Goal: Transaction & Acquisition: Purchase product/service

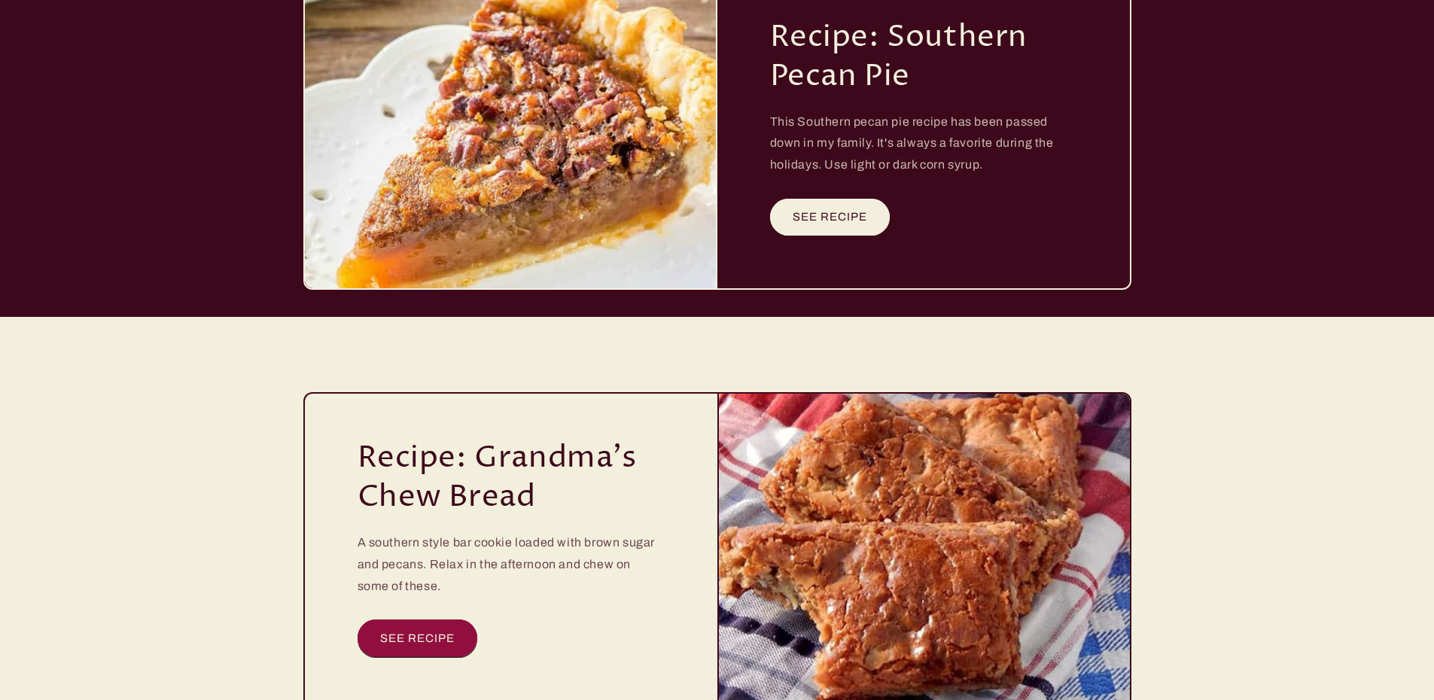
scroll to position [4263, 0]
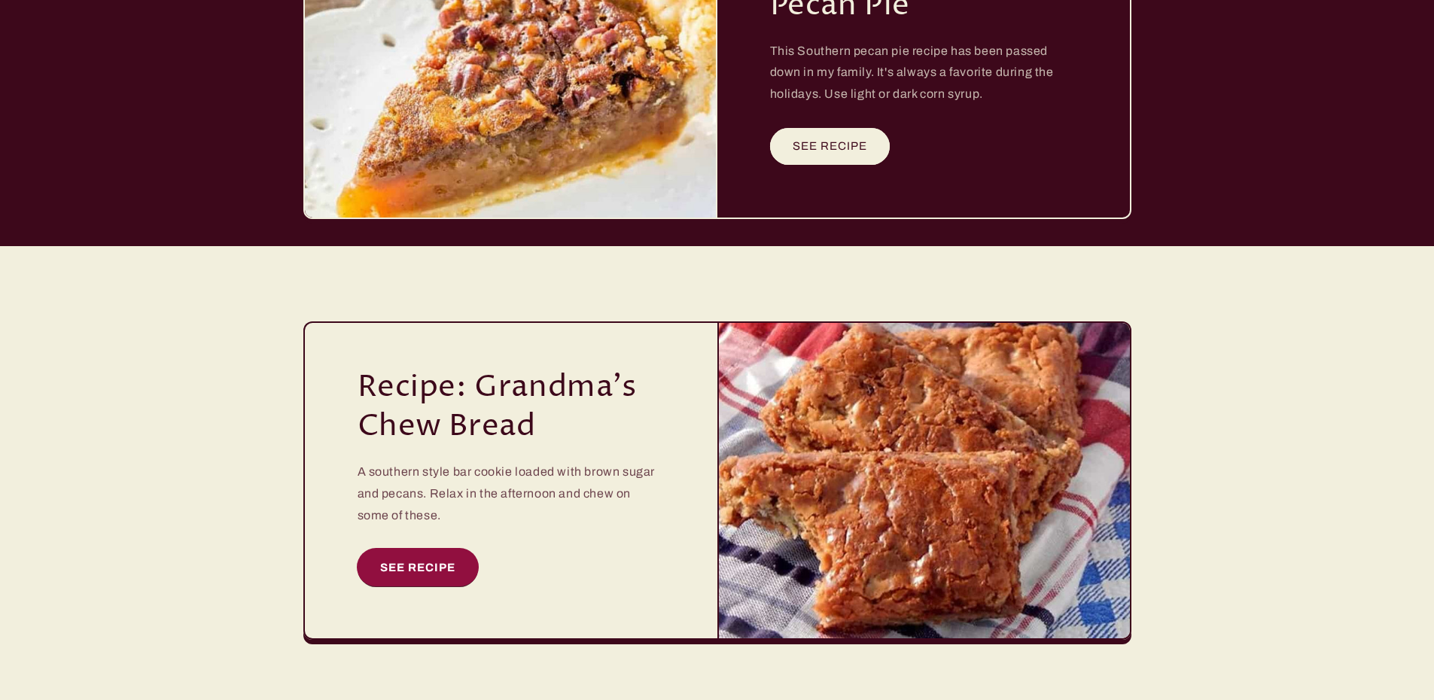
click at [423, 554] on link "SEE RECIPE" at bounding box center [418, 567] width 120 height 37
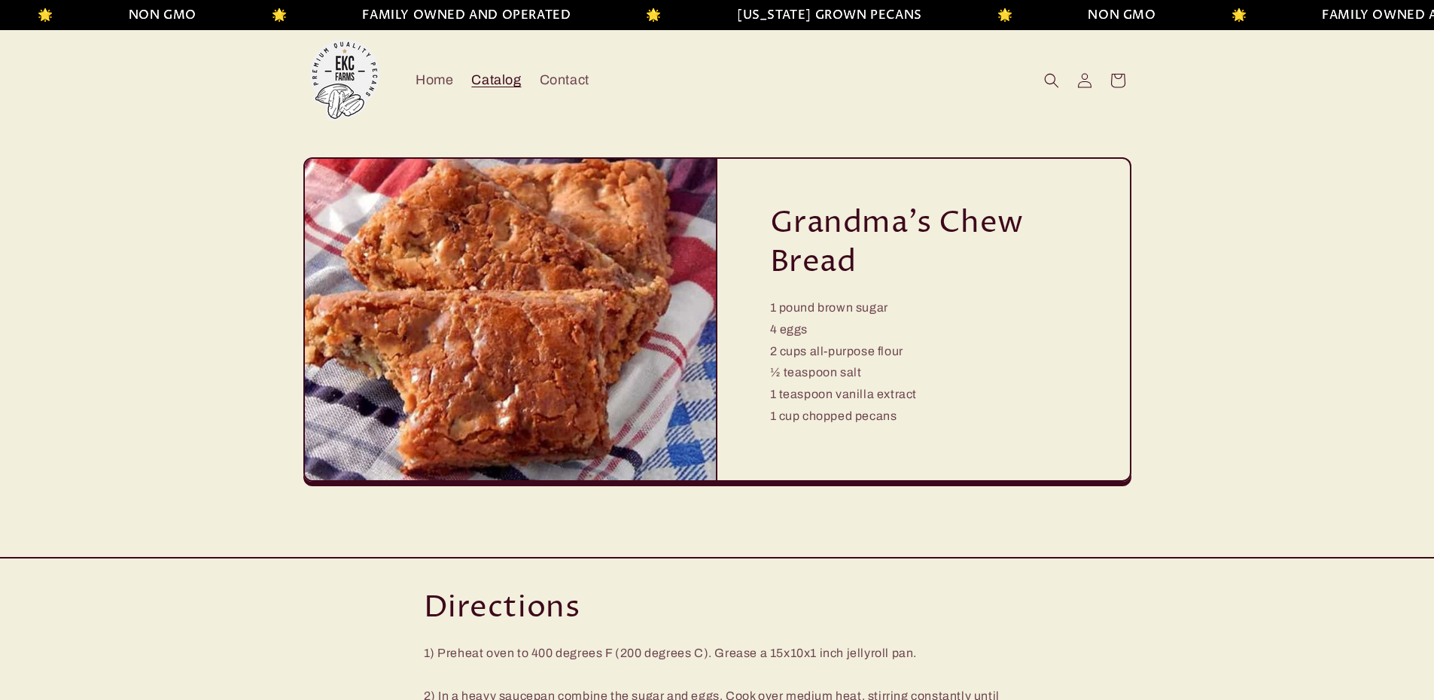
click at [516, 78] on span "Catalog" at bounding box center [496, 80] width 50 height 17
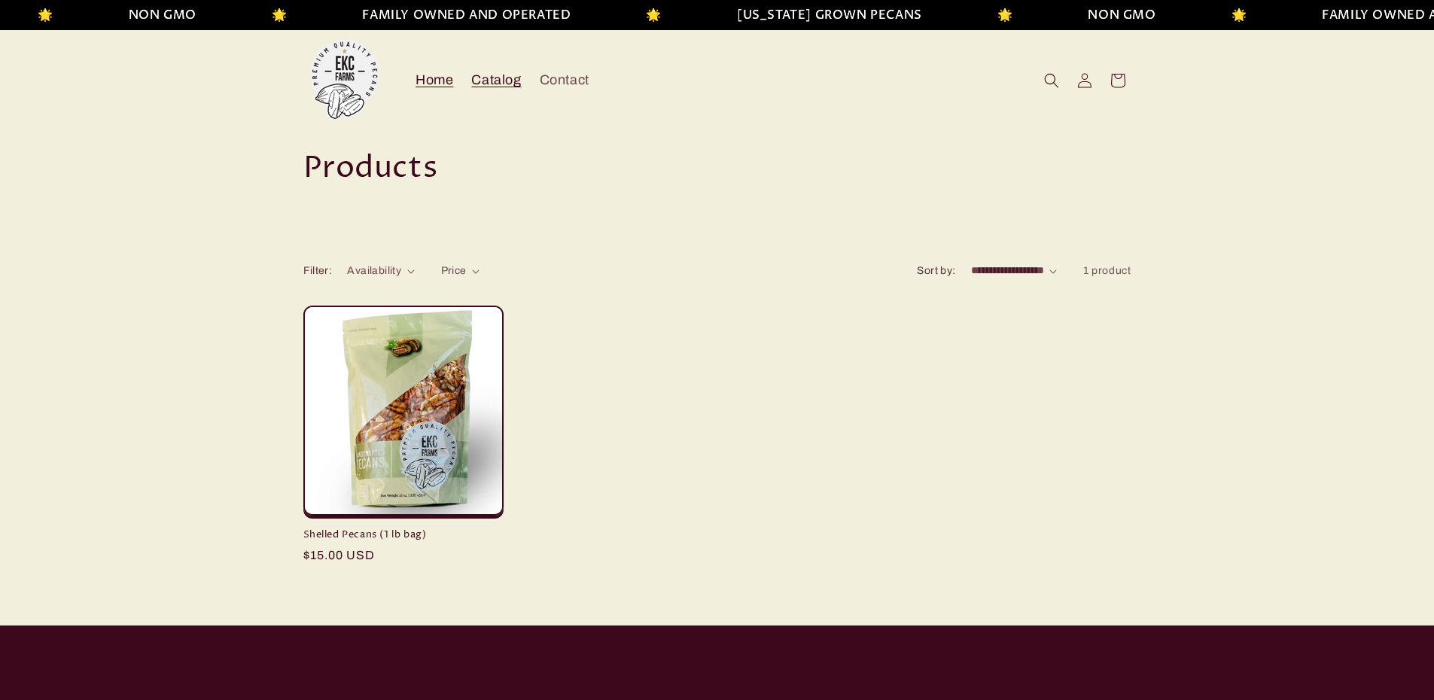
click at [432, 76] on span "Home" at bounding box center [435, 80] width 38 height 17
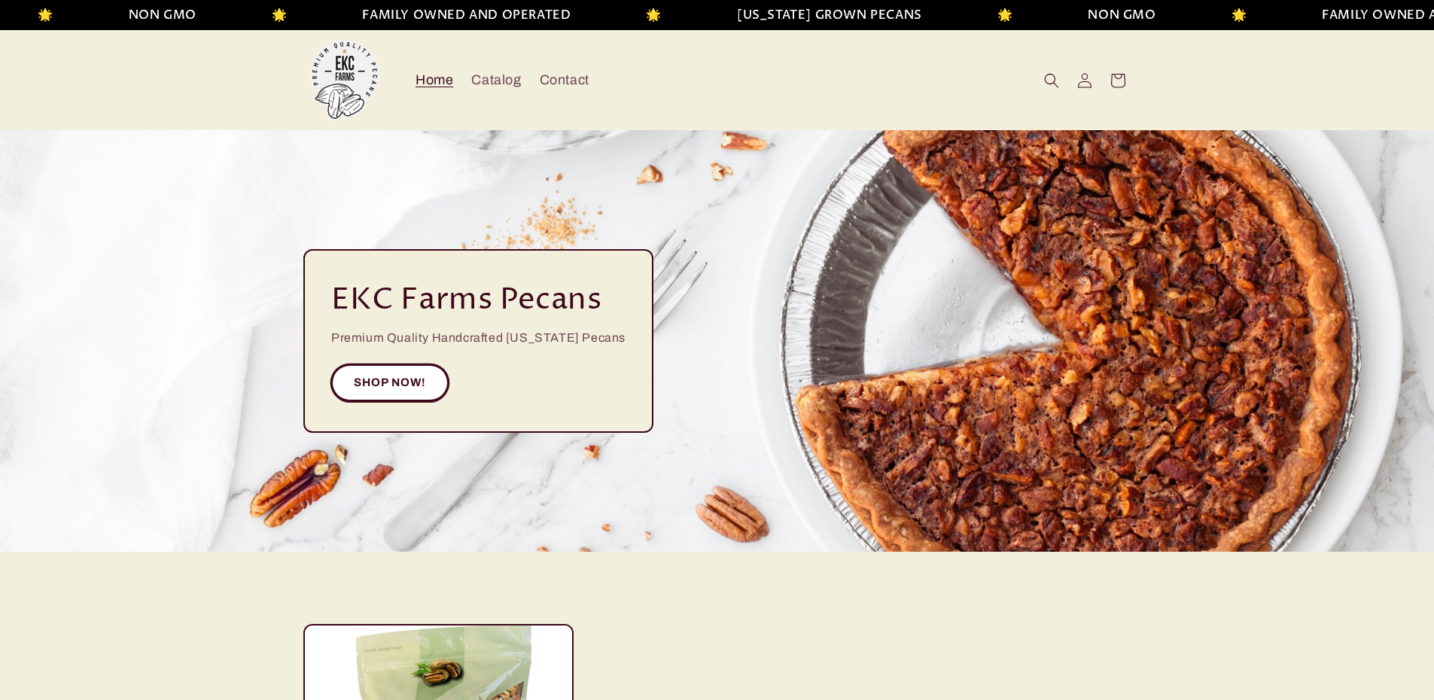
click at [407, 384] on link "SHOP NOW!" at bounding box center [389, 382] width 117 height 37
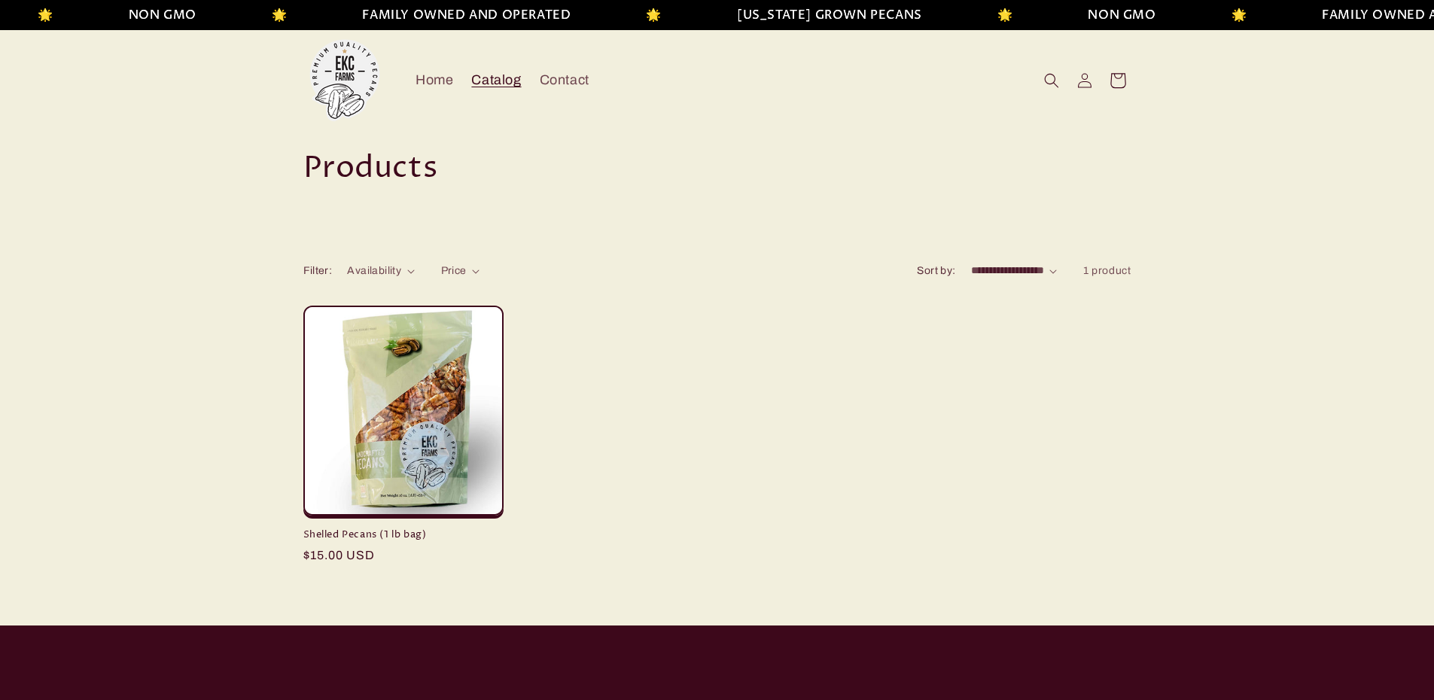
click at [1123, 83] on icon at bounding box center [1117, 79] width 35 height 35
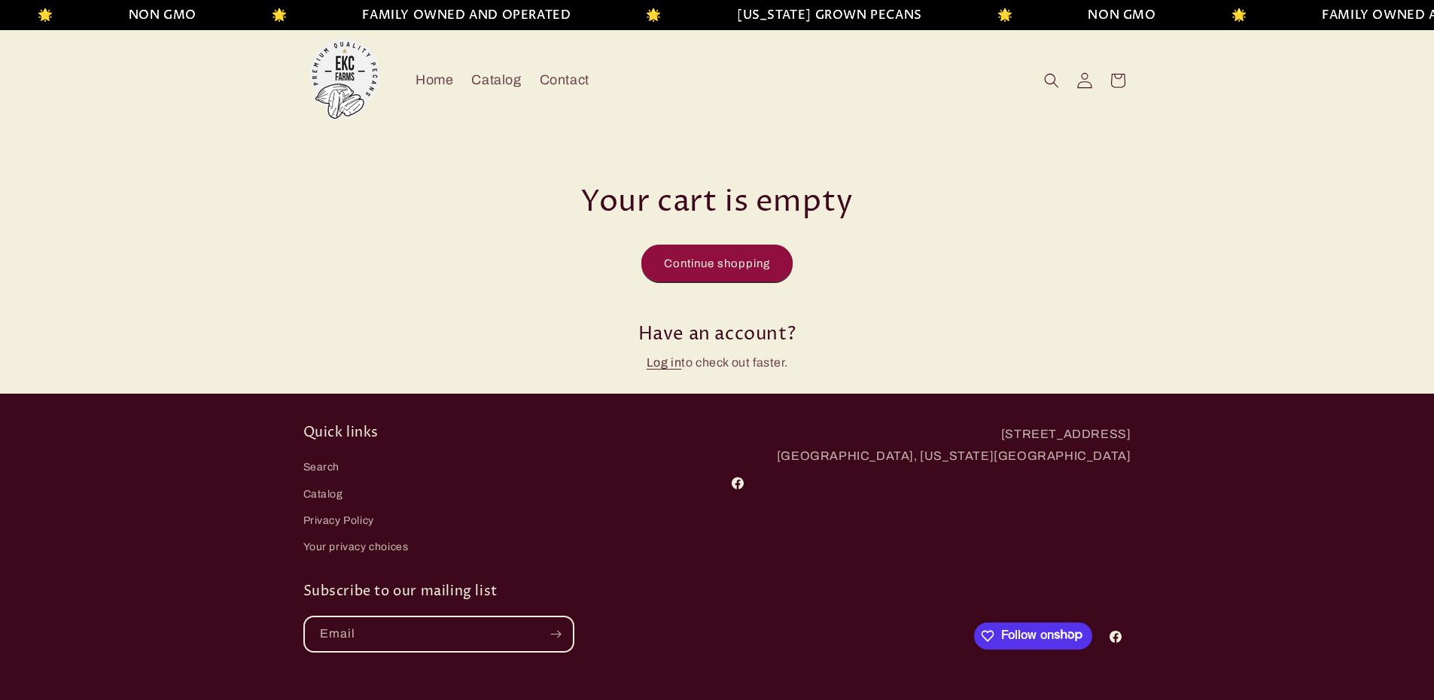
click at [1080, 81] on icon at bounding box center [1085, 80] width 16 height 16
click at [1084, 81] on icon at bounding box center [1085, 80] width 16 height 16
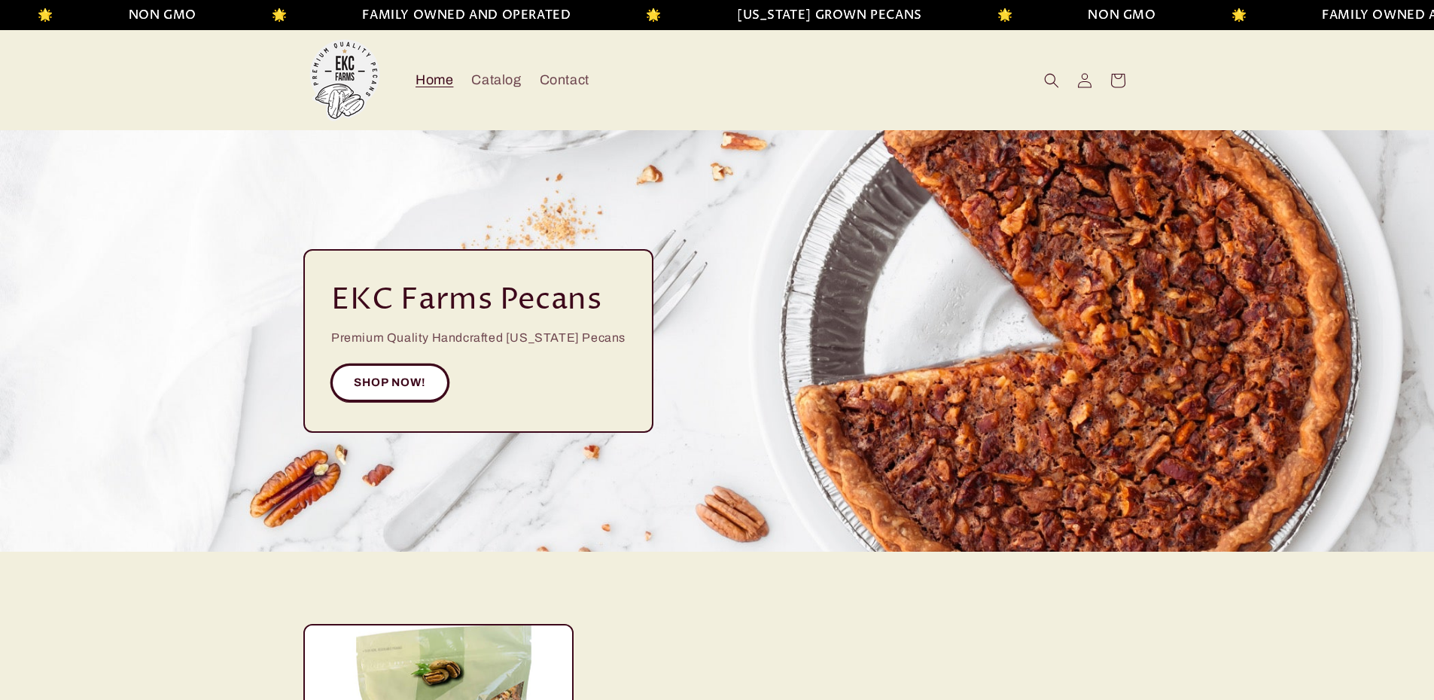
click at [419, 378] on link "SHOP NOW!" at bounding box center [389, 382] width 117 height 37
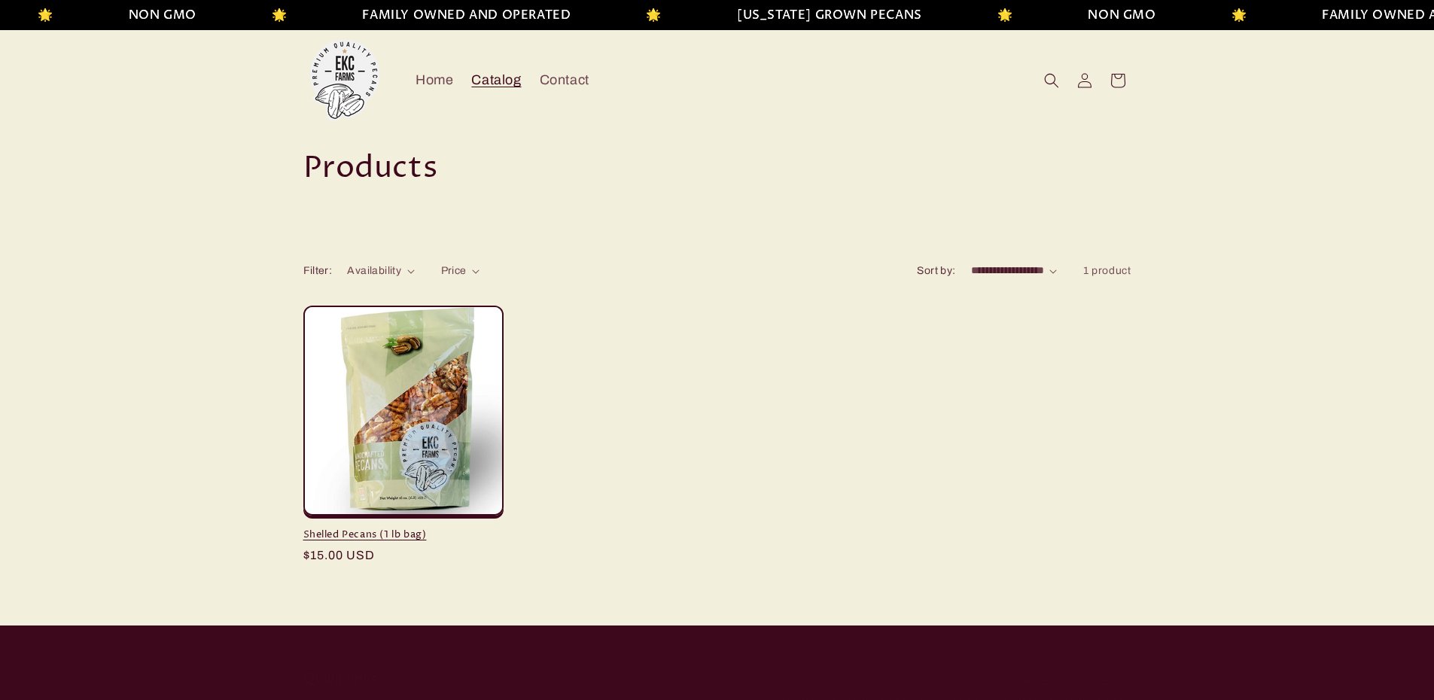
click at [345, 532] on link "Shelled Pecans (1 lb bag)" at bounding box center [403, 535] width 200 height 13
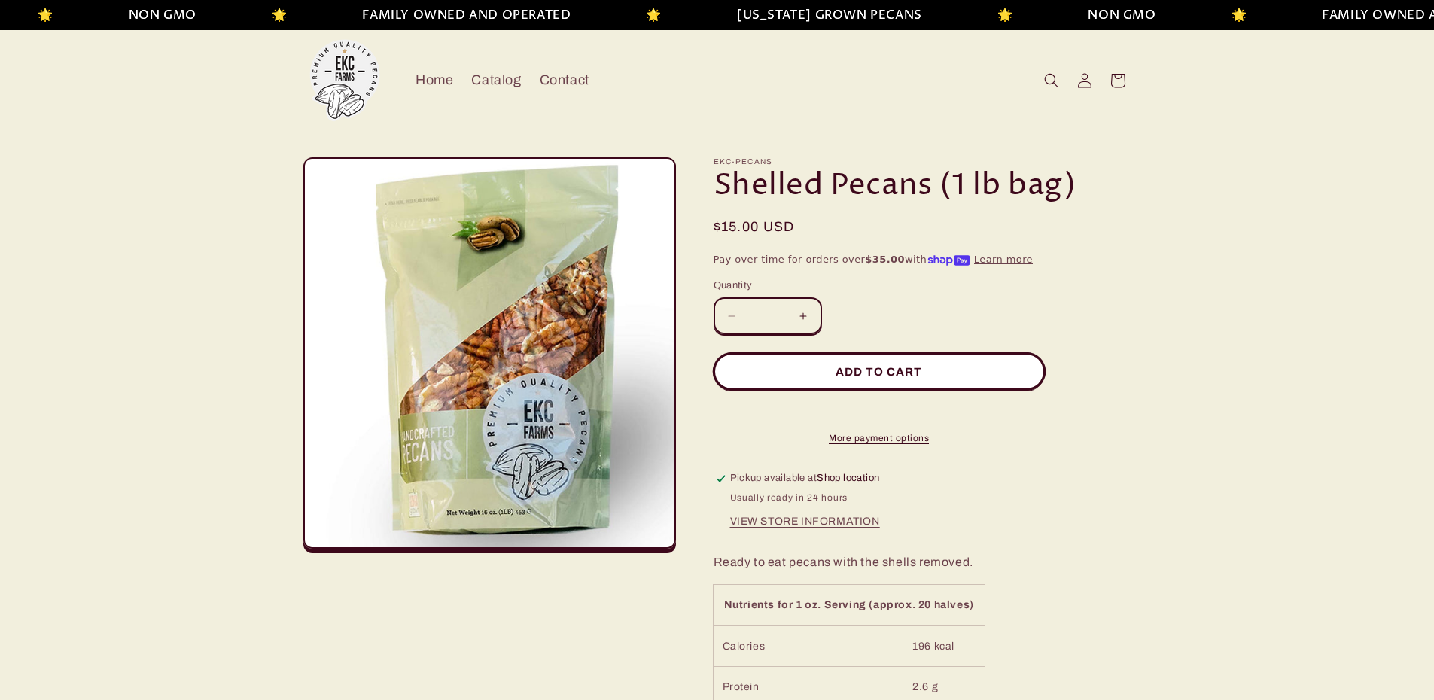
click at [918, 376] on button "Add to cart" at bounding box center [879, 371] width 331 height 37
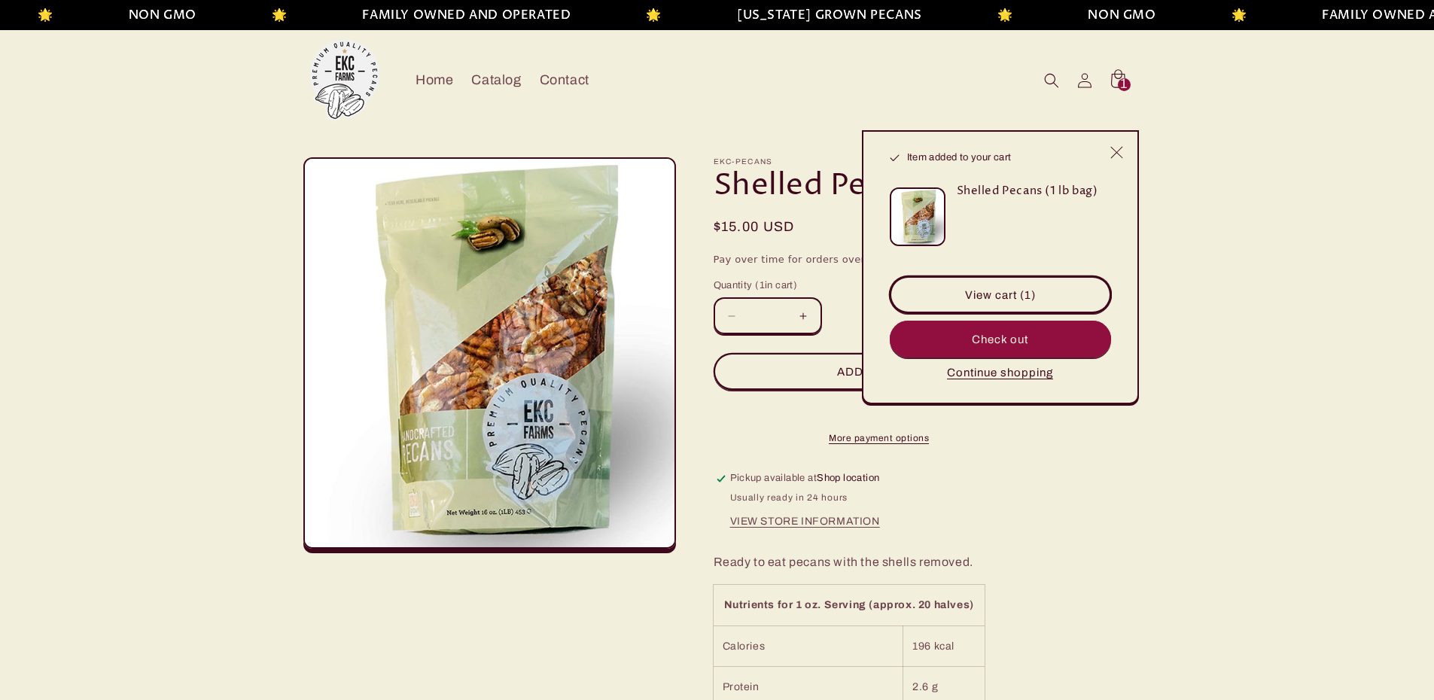
click at [1038, 297] on link "View cart (1)" at bounding box center [1000, 294] width 221 height 37
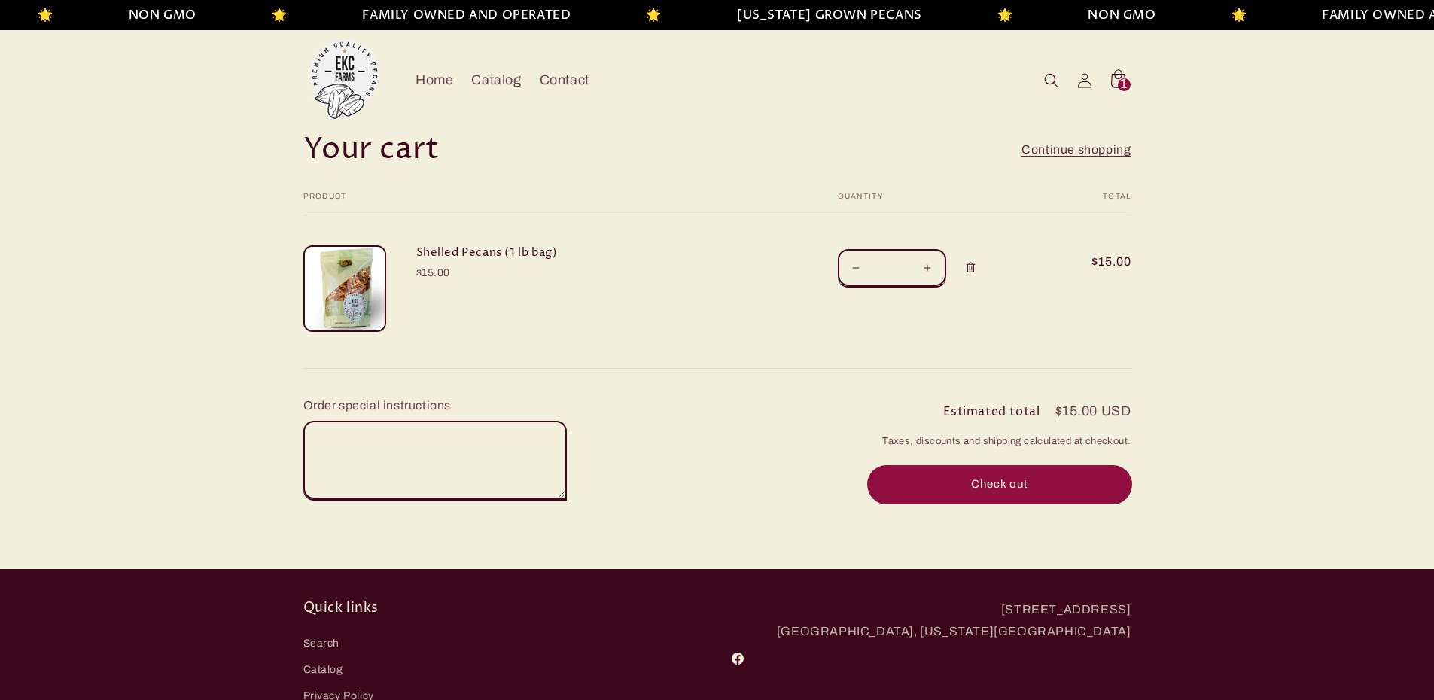
click at [1053, 488] on button "Check out" at bounding box center [1000, 484] width 264 height 37
